Goal: Transaction & Acquisition: Purchase product/service

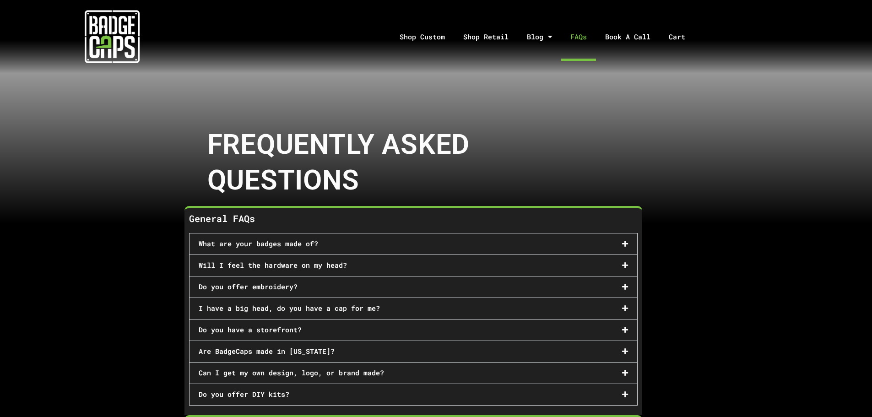
click at [353, 268] on div "Will I feel the hardware on my head?" at bounding box center [412, 265] width 447 height 21
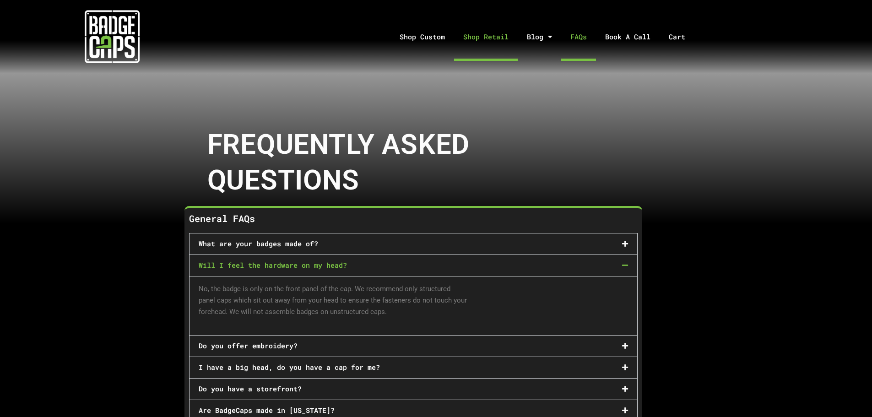
click at [479, 38] on link "Shop Retail" at bounding box center [486, 37] width 64 height 48
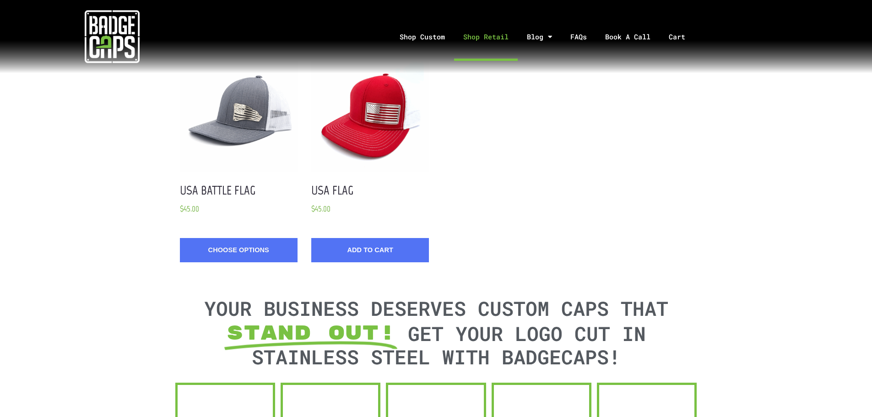
scroll to position [1190, 0]
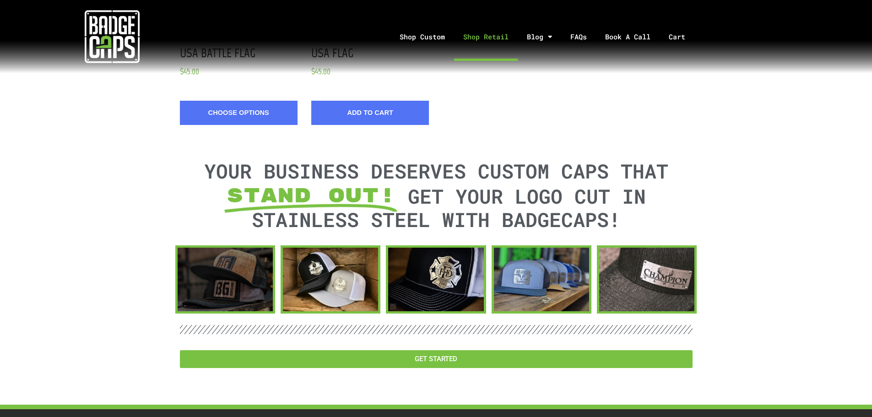
click at [252, 263] on div at bounding box center [225, 280] width 95 height 64
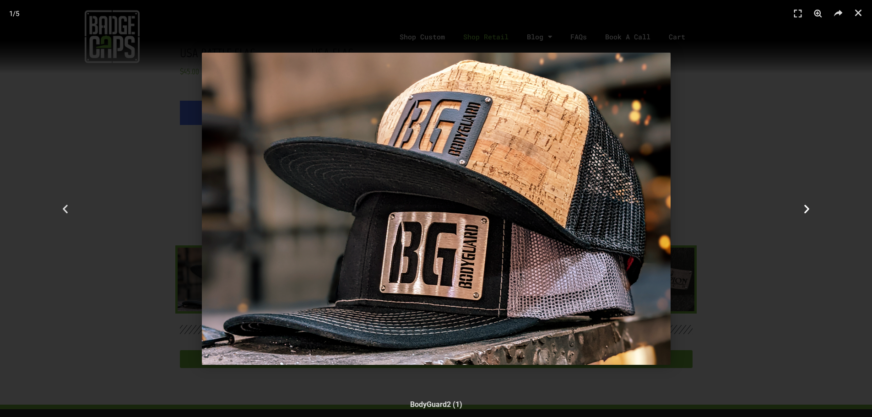
click at [803, 209] on icon "Next slide" at bounding box center [806, 208] width 11 height 11
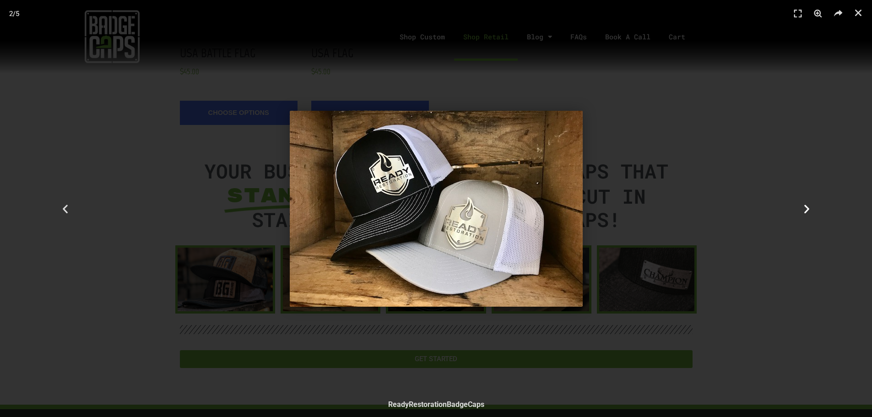
click at [803, 211] on icon "Next slide" at bounding box center [806, 208] width 11 height 11
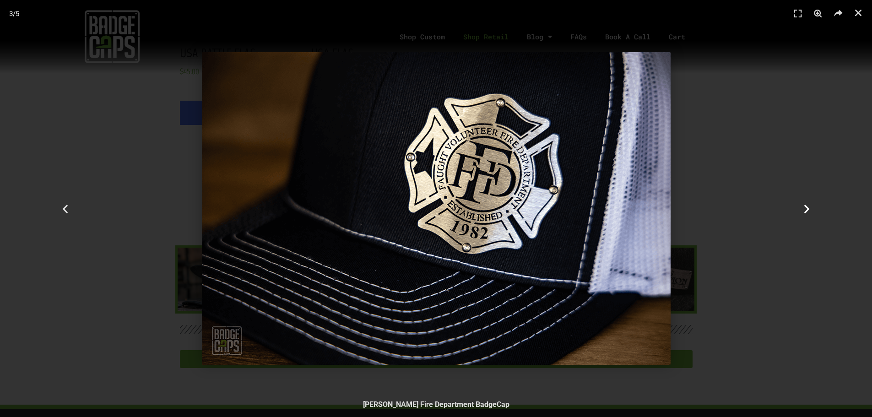
click at [802, 211] on icon "Next slide" at bounding box center [806, 208] width 11 height 11
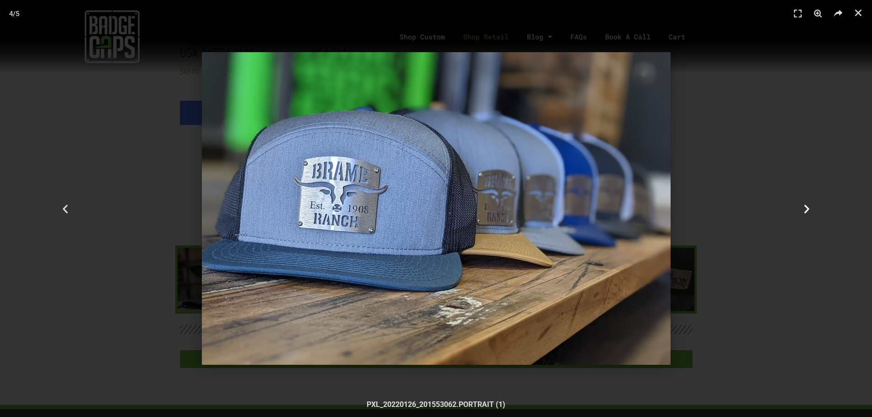
click at [809, 206] on icon "Next slide" at bounding box center [806, 208] width 11 height 11
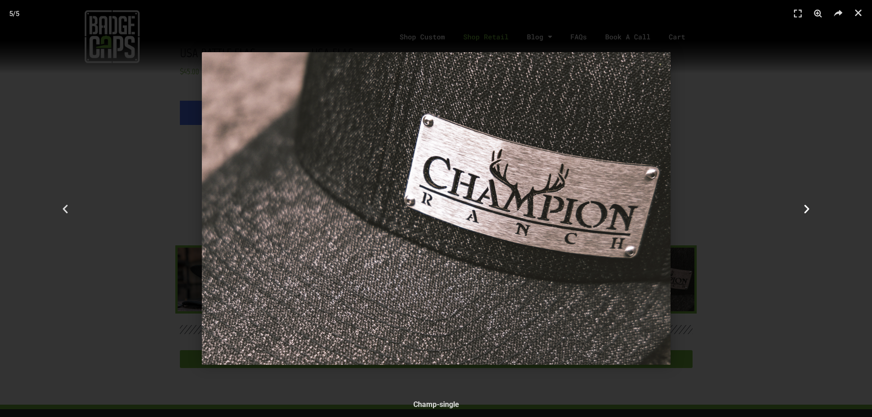
click at [803, 210] on icon "Next slide" at bounding box center [806, 208] width 11 height 11
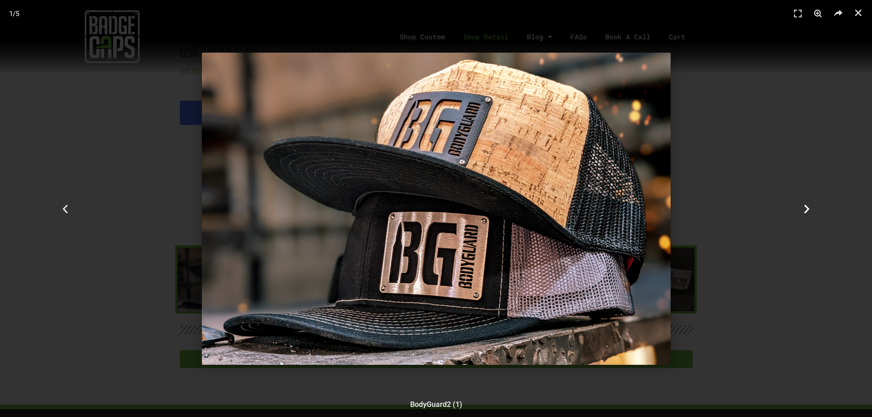
click at [806, 212] on icon "Next slide" at bounding box center [806, 208] width 11 height 11
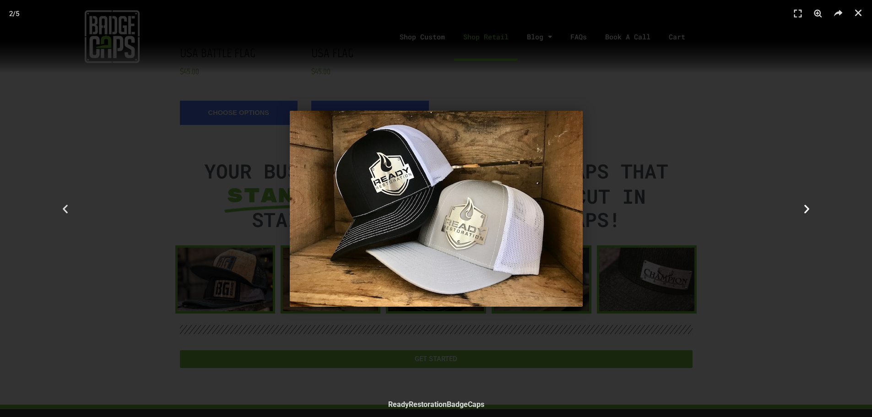
click at [806, 212] on icon "Next slide" at bounding box center [806, 208] width 11 height 11
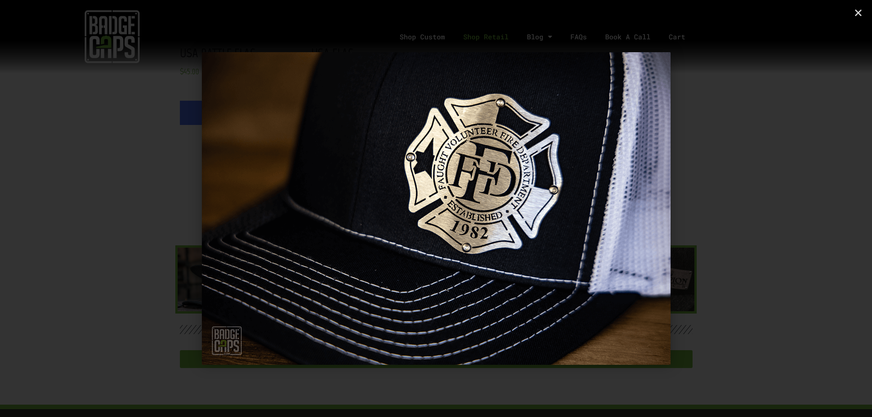
click at [806, 211] on icon "Next slide" at bounding box center [806, 208] width 11 height 11
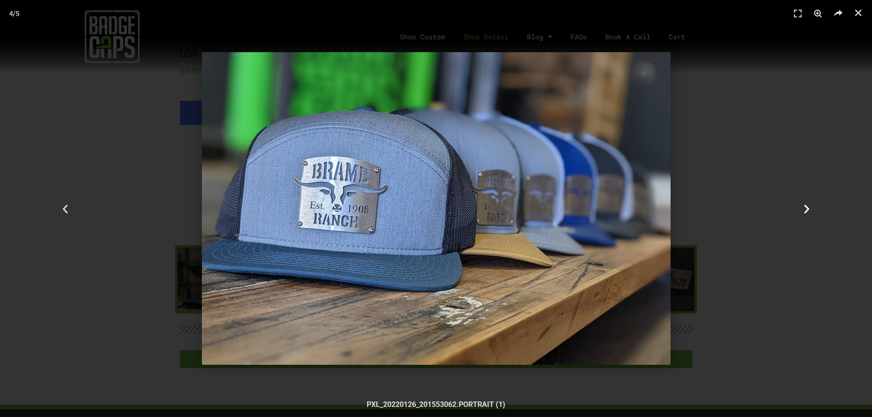
click at [806, 211] on icon "Next slide" at bounding box center [806, 208] width 11 height 11
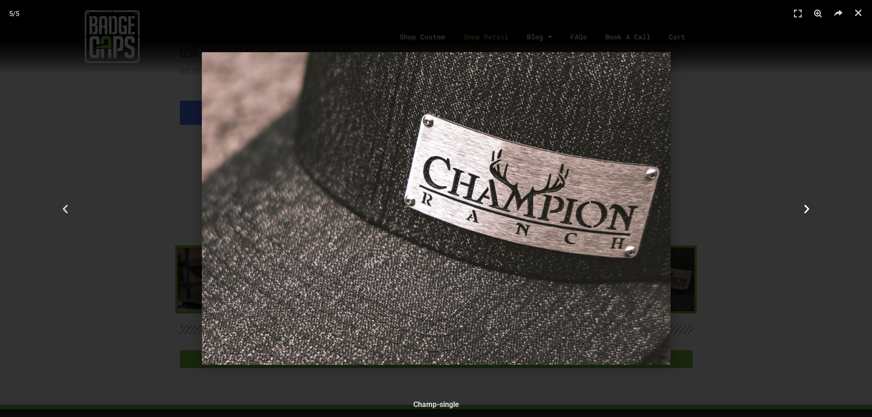
click at [806, 211] on icon "Next slide" at bounding box center [806, 208] width 11 height 11
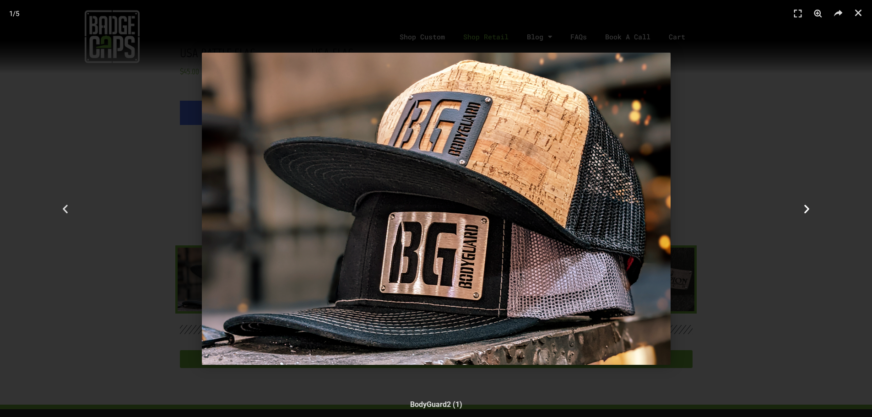
click at [806, 211] on icon "Next slide" at bounding box center [806, 208] width 11 height 11
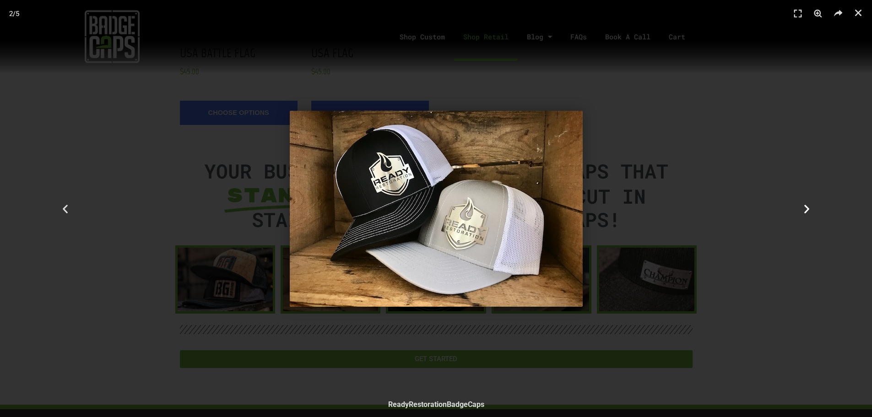
click at [835, 149] on div "Next" at bounding box center [806, 208] width 131 height 417
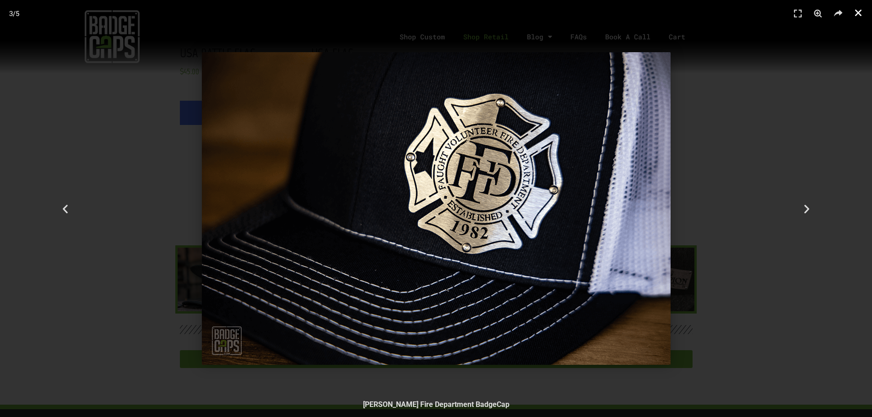
click at [856, 17] on icon "Close (Esc)" at bounding box center [857, 12] width 9 height 9
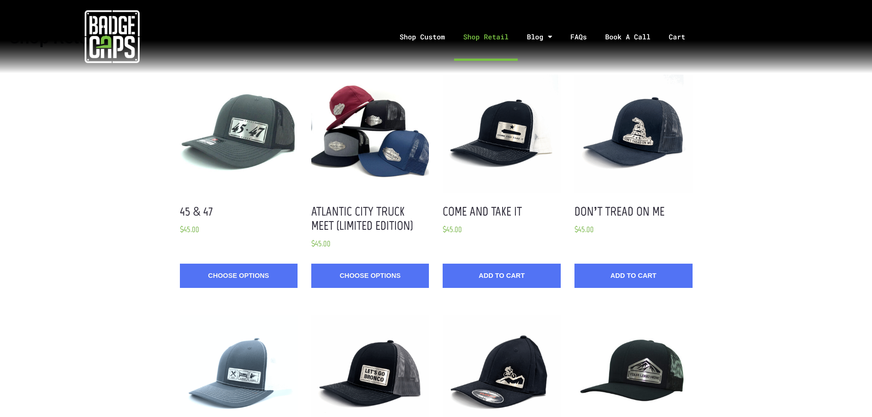
scroll to position [0, 0]
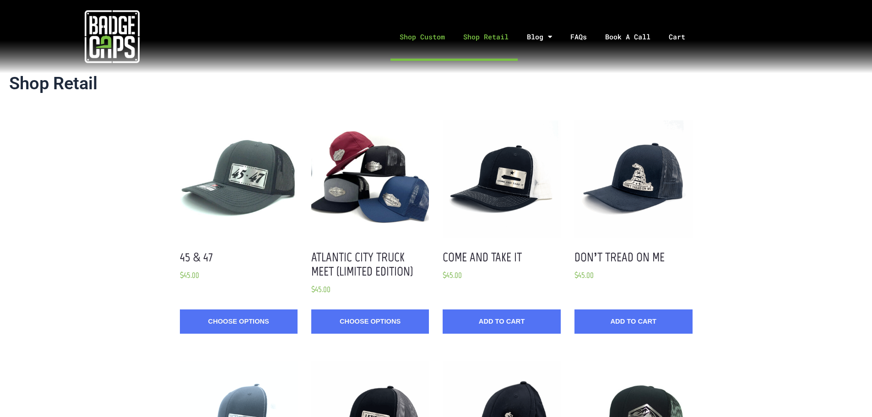
click at [431, 36] on link "Shop Custom" at bounding box center [422, 37] width 64 height 48
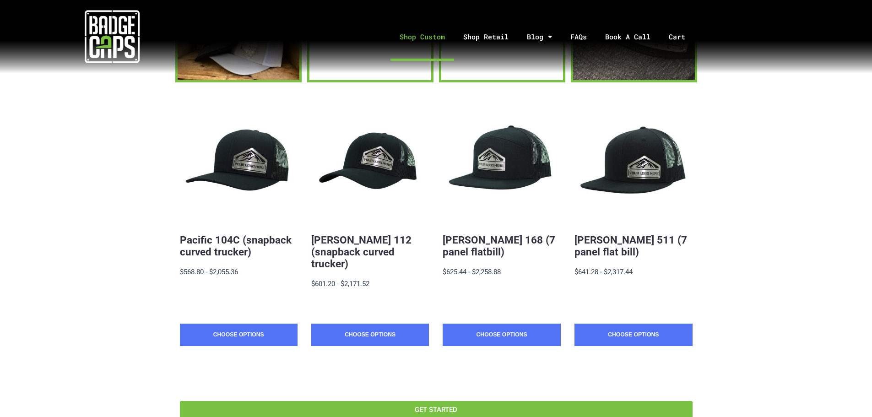
scroll to position [229, 0]
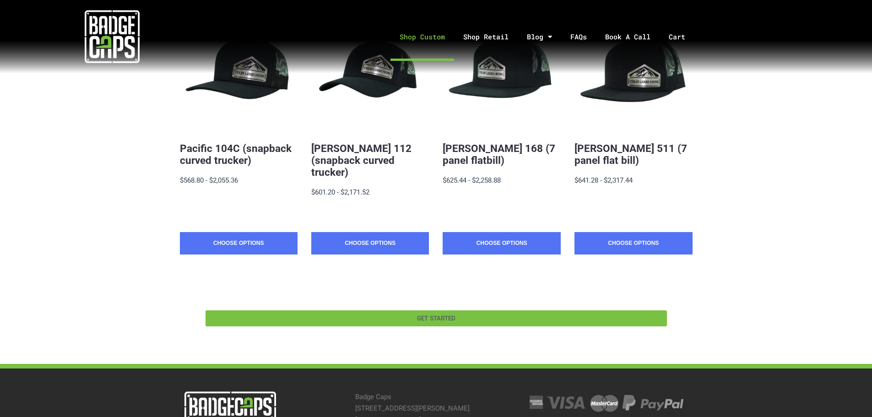
click at [476, 315] on span "GET STARTED" at bounding box center [436, 318] width 442 height 6
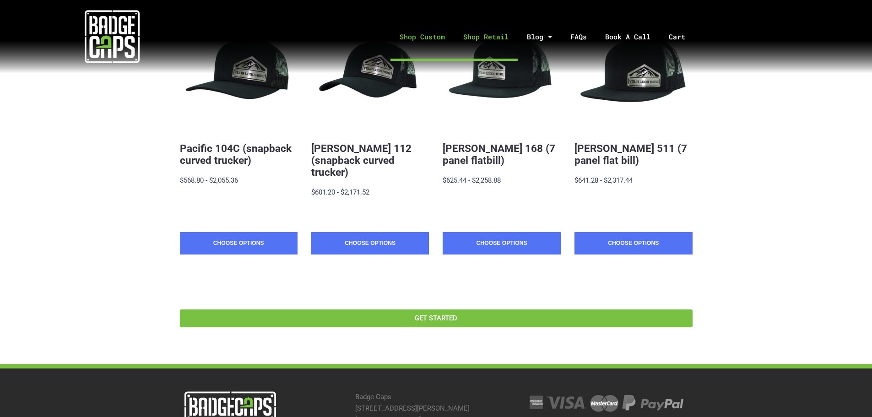
click at [495, 40] on link "Shop Retail" at bounding box center [486, 37] width 64 height 48
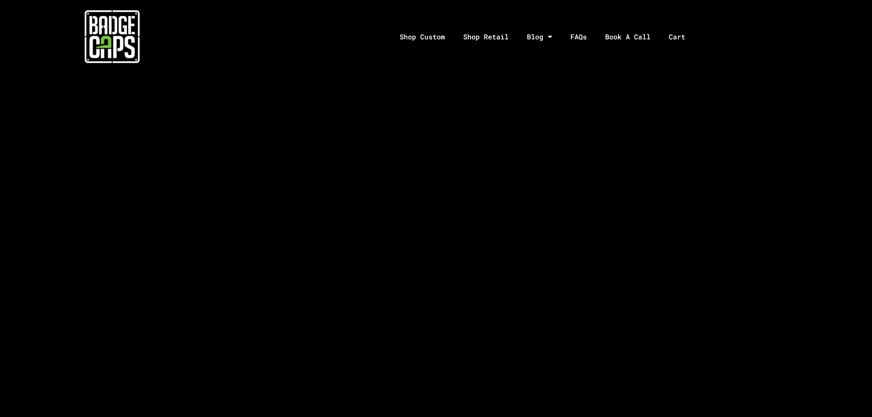
scroll to position [869, 0]
click at [668, 112] on section at bounding box center [436, 126] width 872 height 1383
click at [206, 149] on section at bounding box center [436, 126] width 872 height 1383
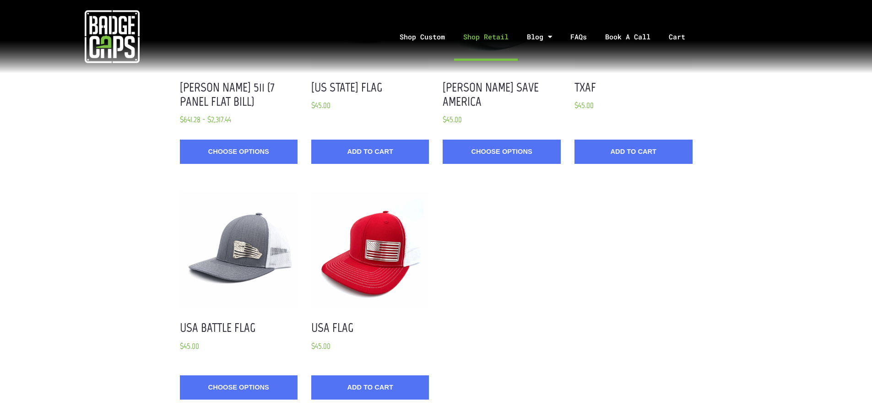
scroll to position [778, 0]
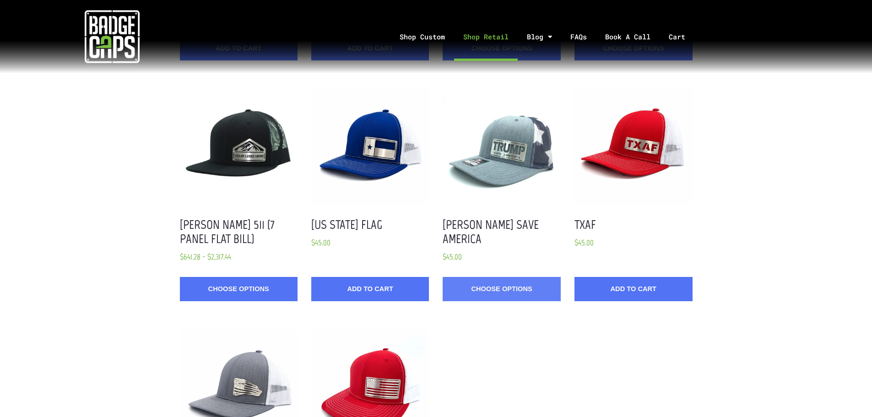
click at [511, 286] on link "Choose Options" at bounding box center [501, 289] width 118 height 24
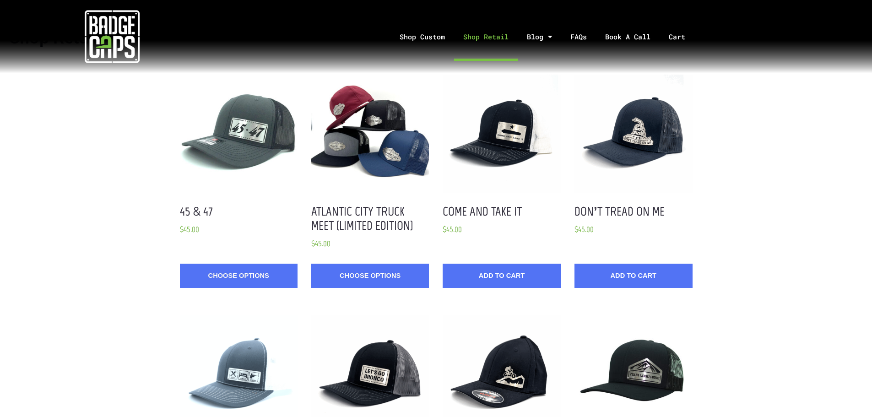
scroll to position [0, 0]
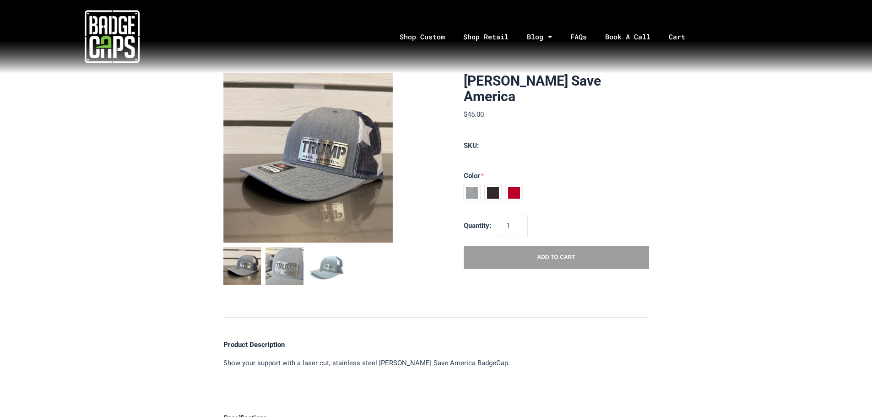
click at [494, 184] on span at bounding box center [493, 192] width 16 height 16
click at [464, 191] on input "Black / Charcoal" at bounding box center [463, 191] width 0 height 0
radio input "true"
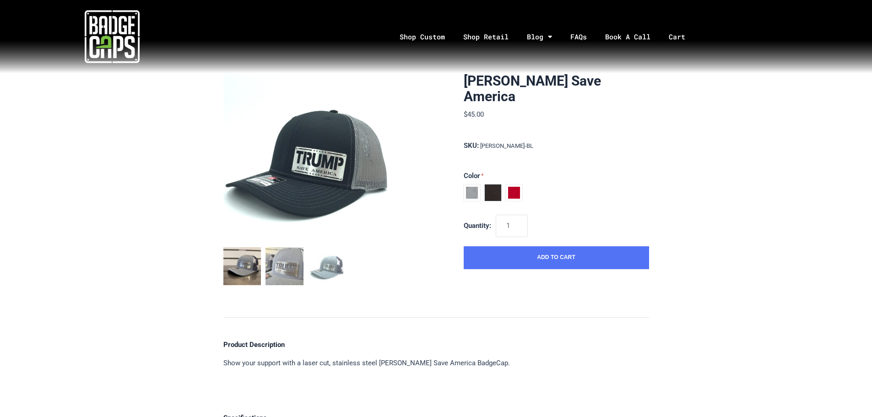
click at [509, 184] on span at bounding box center [514, 192] width 16 height 16
click at [464, 191] on input "Red / White" at bounding box center [463, 191] width 0 height 0
radio input "true"
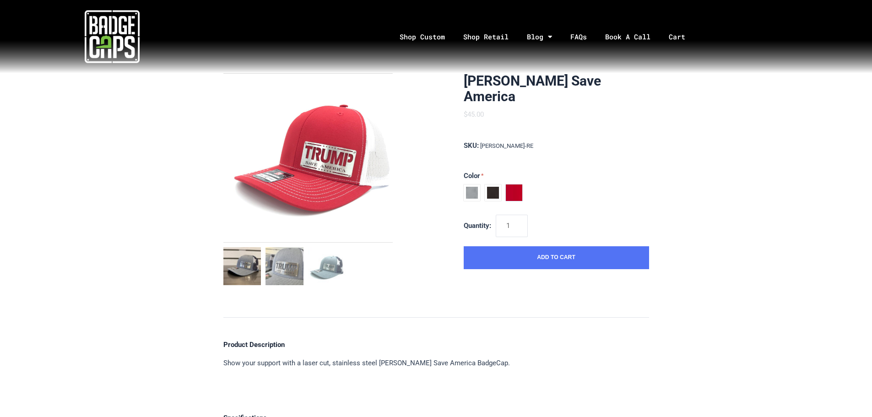
click at [497, 184] on span at bounding box center [493, 192] width 16 height 16
click at [464, 191] on input "Black / Charcoal" at bounding box center [463, 191] width 0 height 0
radio input "true"
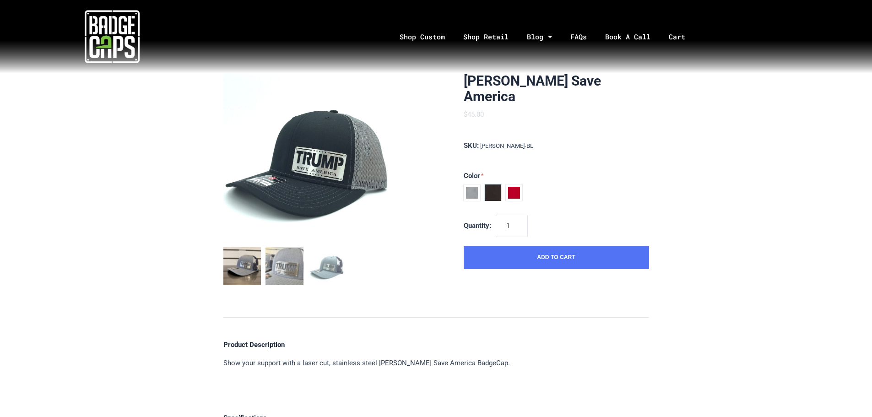
click at [471, 184] on span at bounding box center [471, 192] width 16 height 16
click at [464, 184] on input "Heather Grey / USA Flag" at bounding box center [463, 184] width 0 height 0
radio input "true"
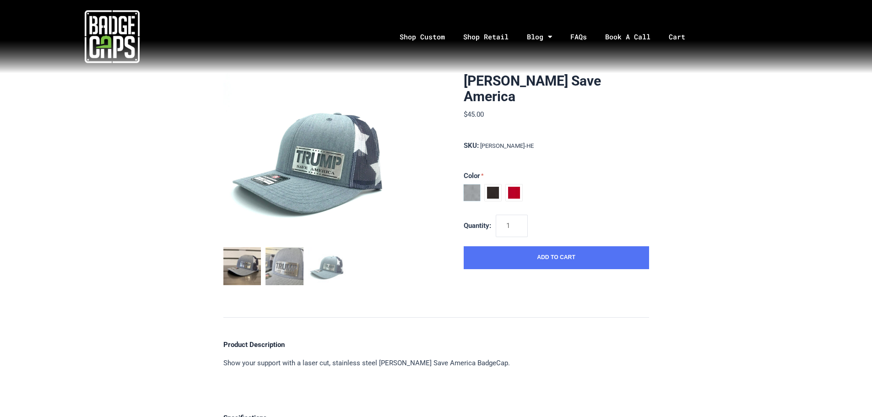
click at [426, 181] on section "Trump Save America $45.00 MSRP: $45.00 0 reviews SKU: trump-HE Color Heather Gr…" at bounding box center [436, 181] width 426 height 216
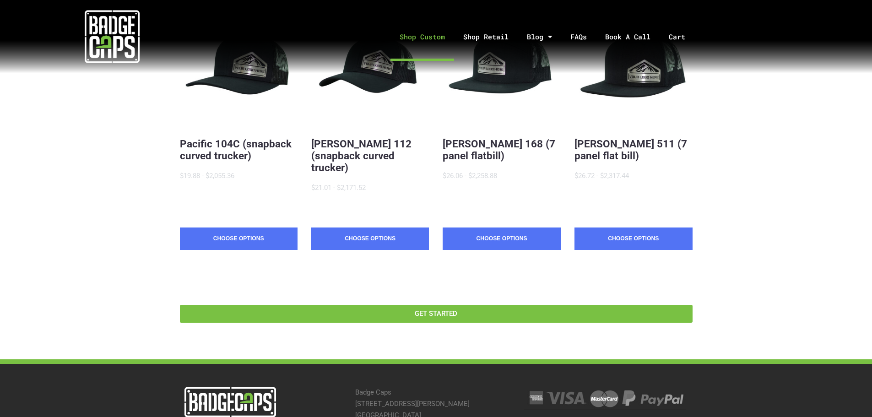
scroll to position [229, 0]
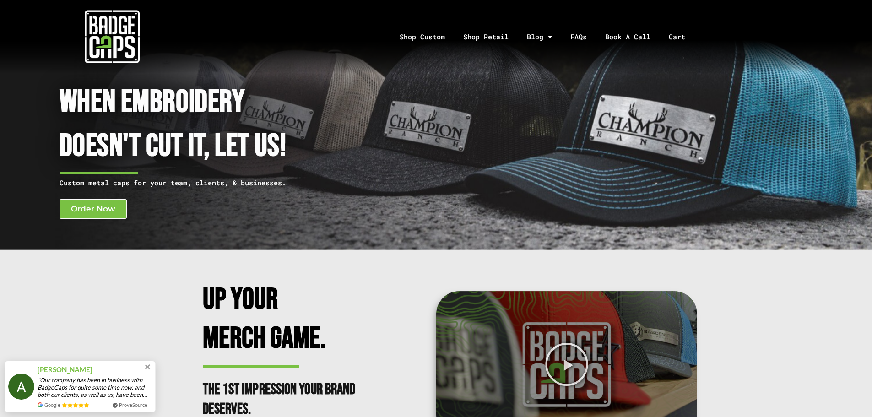
scroll to position [137, 0]
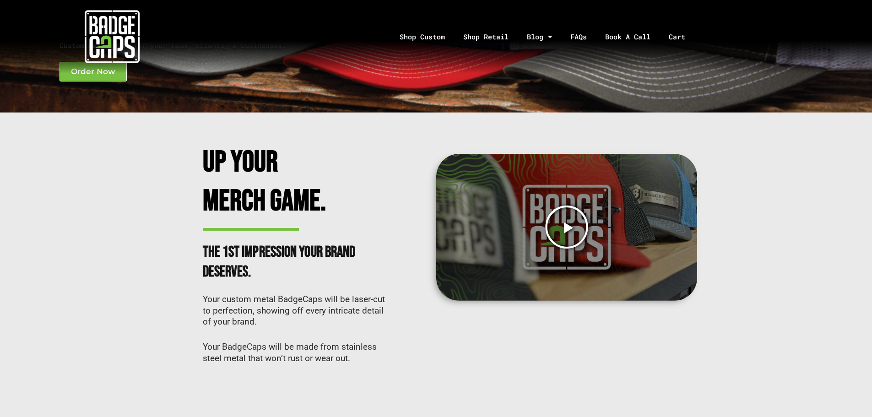
click at [570, 224] on icon "Play Video" at bounding box center [566, 227] width 45 height 45
